Goal: Task Accomplishment & Management: Complete application form

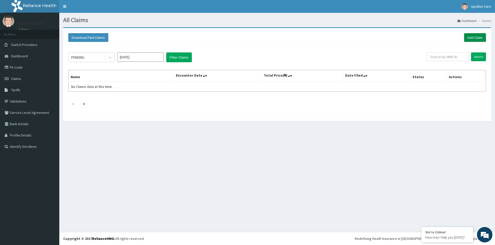
click at [469, 40] on link "Add Claim" at bounding box center [475, 37] width 22 height 9
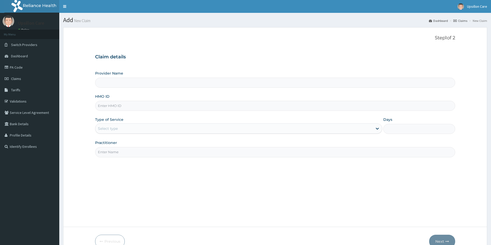
type input "Upsillon Care hospital"
click at [109, 111] on input "HMO ID" at bounding box center [275, 106] width 360 height 10
paste input "BHA/10045/A"
type input "BHA/10045/A"
click at [109, 126] on div "Select type" at bounding box center [233, 129] width 277 height 8
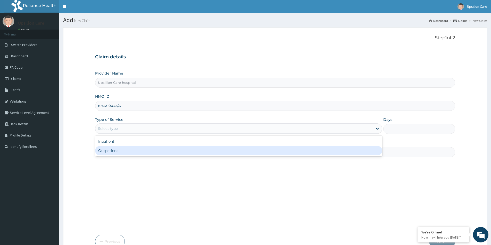
click at [116, 148] on div "Outpatient" at bounding box center [238, 150] width 287 height 9
type input "1"
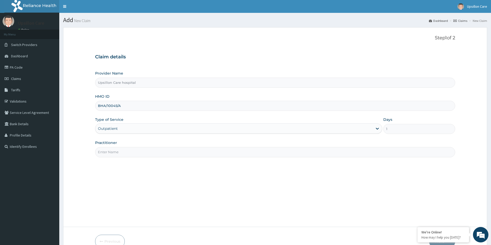
click at [117, 148] on input "Practitioner" at bounding box center [275, 152] width 360 height 10
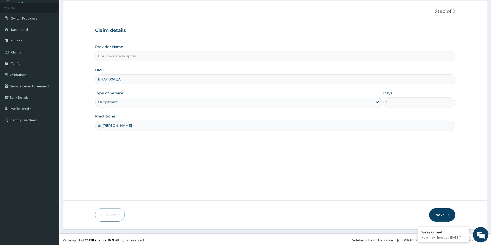
scroll to position [28, 0]
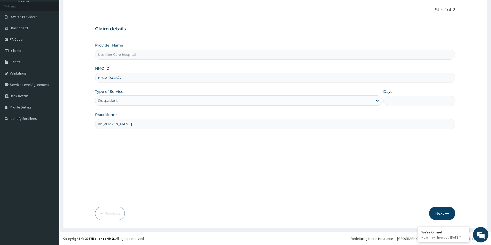
type input "dr greg"
click at [439, 216] on button "Next" at bounding box center [442, 213] width 26 height 13
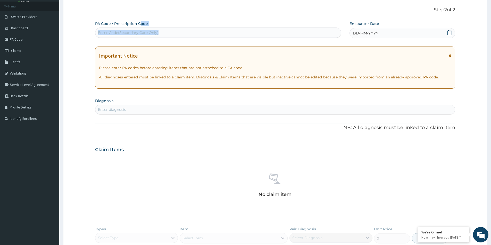
click at [138, 28] on div "PA Code / Prescription Code Enter Code(Secondary Care Only)" at bounding box center [218, 29] width 246 height 17
click at [140, 39] on div "PA Code / Prescription Code Enter Code(Secondary Care Only) Encounter Date DD-M…" at bounding box center [275, 151] width 360 height 261
click at [136, 31] on div "Enter Code(Secondary Care Only)" at bounding box center [128, 32] width 61 height 5
paste input "PA/6B6F2C"
type input "PA/6B6F2C"
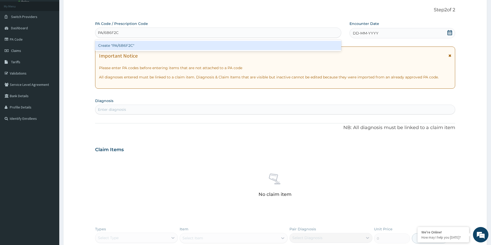
click at [138, 44] on div "Create "PA/6B6F2C"" at bounding box center [218, 45] width 246 height 9
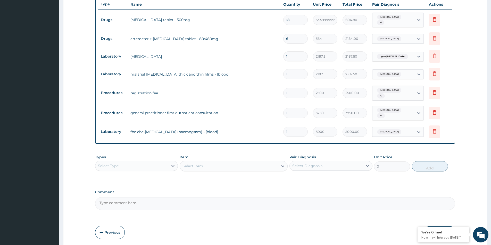
scroll to position [203, 0]
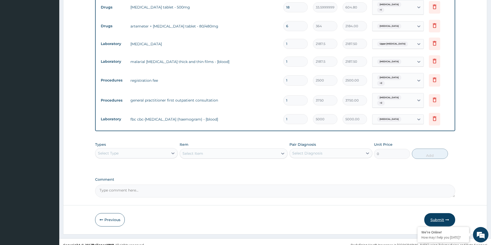
click at [431, 215] on button "Submit" at bounding box center [439, 220] width 31 height 13
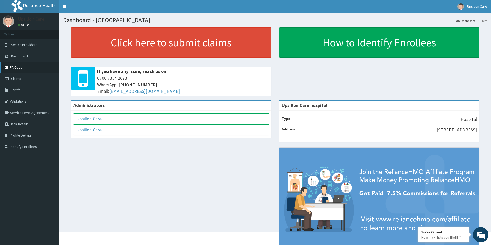
click at [18, 71] on link "PA Code" at bounding box center [29, 67] width 59 height 11
